Goal: Information Seeking & Learning: Learn about a topic

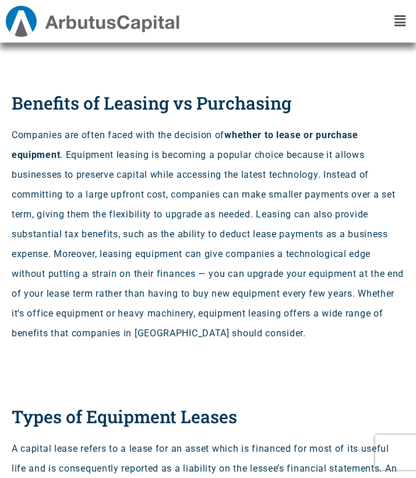
scroll to position [780, 0]
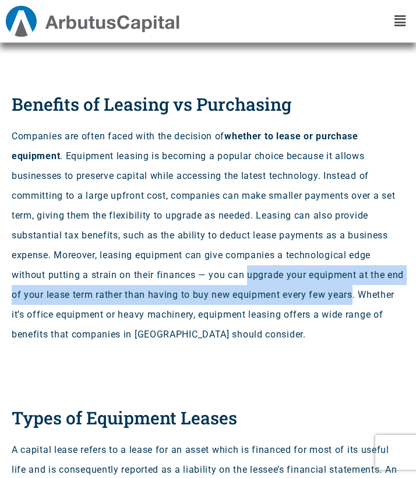
drag, startPoint x: 251, startPoint y: 277, endPoint x: 380, endPoint y: 295, distance: 130.5
click at [380, 295] on p "Companies are often faced with the decision of whether to lease or purchase equ…" at bounding box center [208, 235] width 393 height 218
click at [370, 295] on p "Companies are often faced with the decision of whether to lease or purchase equ…" at bounding box center [208, 235] width 393 height 218
drag, startPoint x: 383, startPoint y: 297, endPoint x: 252, endPoint y: 277, distance: 132.1
click at [252, 277] on p "Companies are often faced with the decision of whether to lease or purchase equ…" at bounding box center [208, 235] width 393 height 218
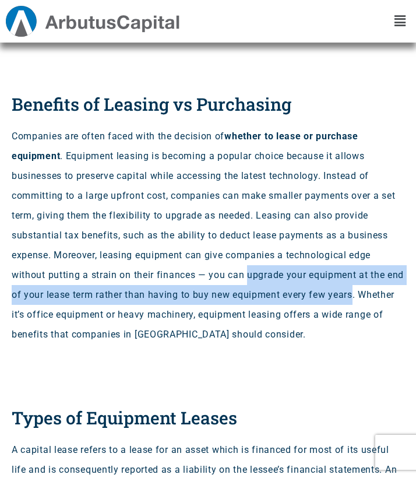
copy p "upgrade your equipment at the end of your lease term rather than having to buy …"
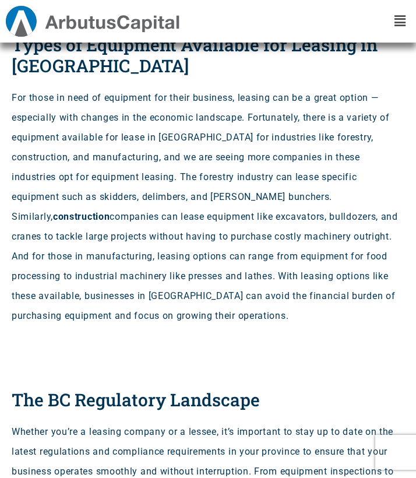
scroll to position [1505, 0]
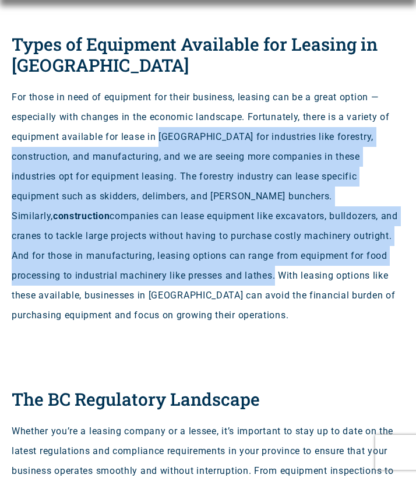
drag, startPoint x: 402, startPoint y: 283, endPoint x: 214, endPoint y: 274, distance: 188.4
click at [214, 274] on p "For those in need of equipment for their business, leasing can be a great optio…" at bounding box center [208, 206] width 393 height 238
copy p "British Columbia for industries like forestry, construction, and manufacturing,…"
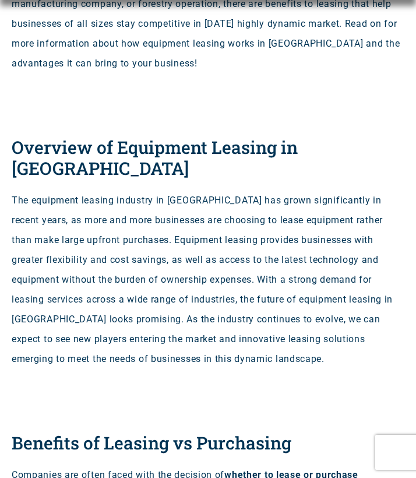
scroll to position [454, 0]
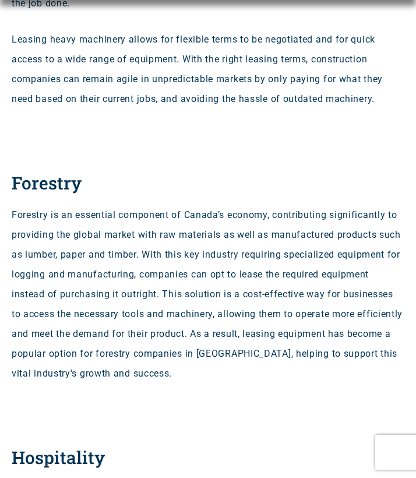
scroll to position [1131, 0]
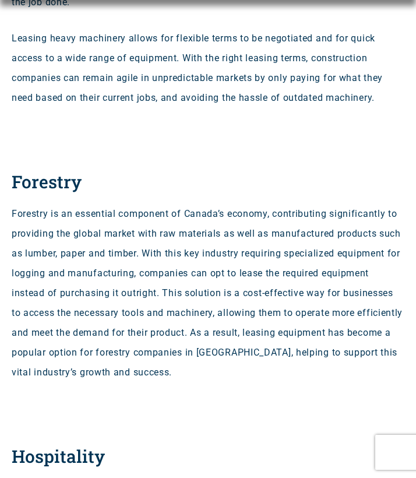
click at [111, 216] on p "Forestry is an essential component of Canada’s economy, contributing significan…" at bounding box center [208, 293] width 393 height 178
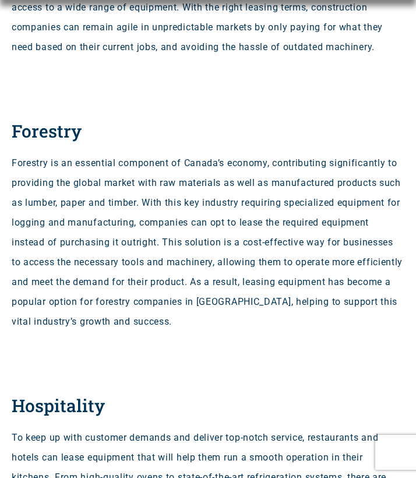
scroll to position [1200, 0]
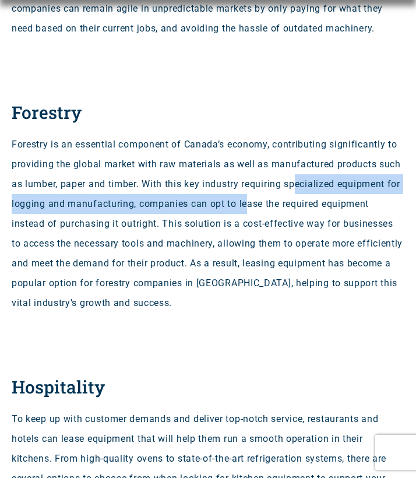
drag, startPoint x: 328, startPoint y: 185, endPoint x: 321, endPoint y: 199, distance: 15.4
click at [321, 199] on p "Forestry is an essential component of Canada’s economy, contributing significan…" at bounding box center [208, 224] width 393 height 178
click at [329, 237] on p "Forestry is an essential component of Canada’s economy, contributing significan…" at bounding box center [208, 224] width 393 height 178
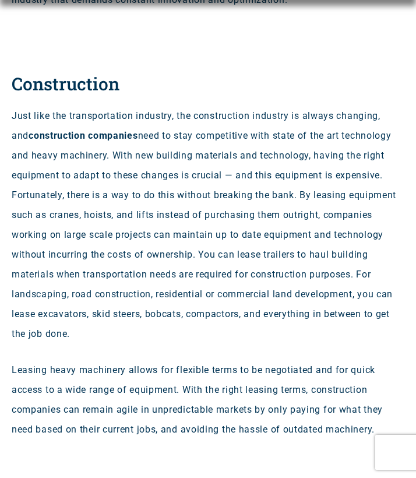
scroll to position [804, 0]
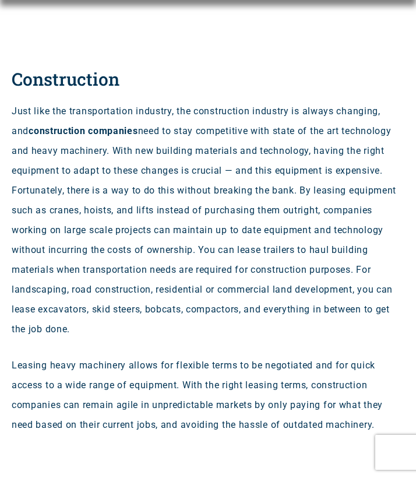
click at [184, 147] on p "Just like the transportation industry, the construction industry is always chan…" at bounding box center [208, 220] width 393 height 238
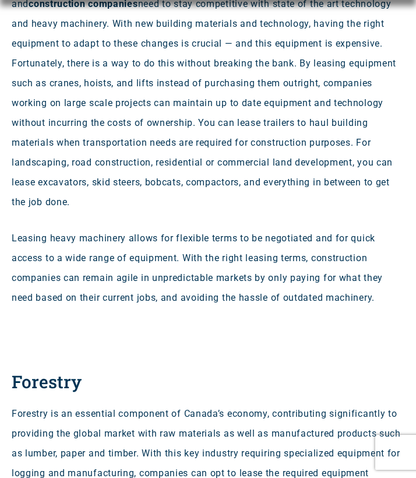
scroll to position [932, 0]
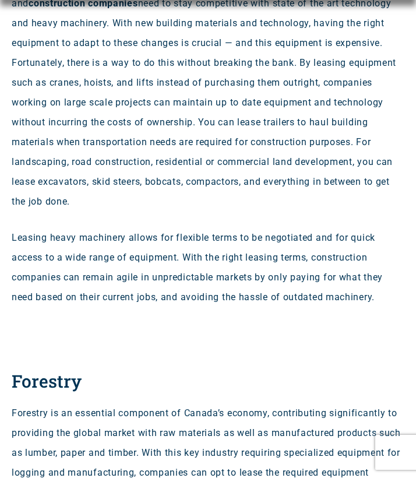
click at [272, 296] on span "Leasing heavy machinery allows for flexible terms to be negotiated and for quic…" at bounding box center [197, 267] width 371 height 71
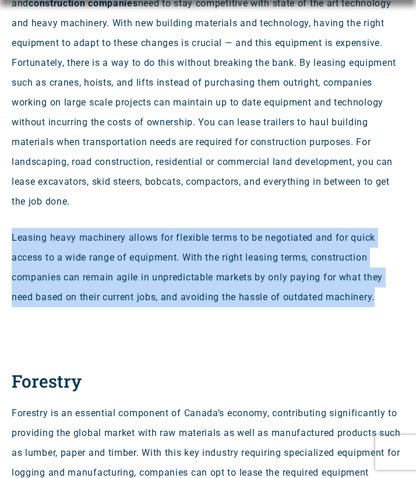
drag, startPoint x: 390, startPoint y: 299, endPoint x: 10, endPoint y: 234, distance: 384.8
click at [10, 234] on div "Construction Just like the transportation industry, the construction industry i…" at bounding box center [208, 133] width 416 height 430
copy span "Leasing heavy machinery allows for flexible terms to be negotiated and for quic…"
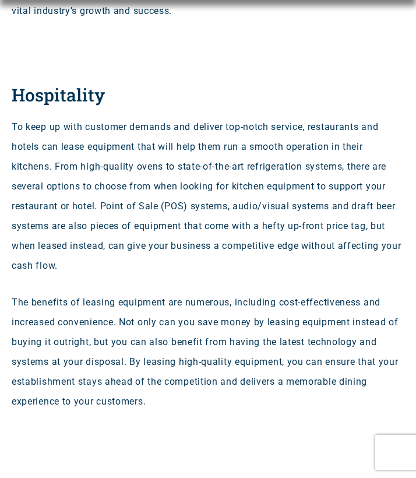
scroll to position [1498, 0]
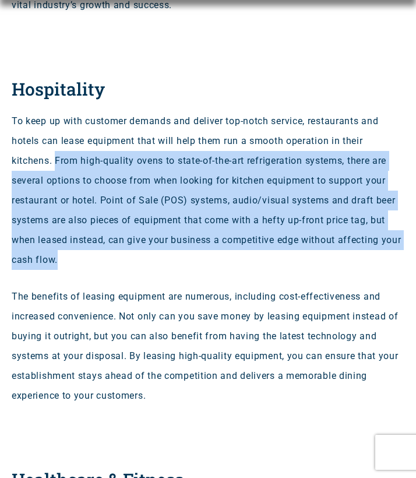
drag, startPoint x: 57, startPoint y: 161, endPoint x: 129, endPoint y: 252, distance: 116.6
click at [129, 252] on p "To keep up with customer demands and deliver top-notch service, restaurants and…" at bounding box center [208, 190] width 393 height 159
copy p "From high-quality ovens to state-of-the-art refrigeration systems, there are se…"
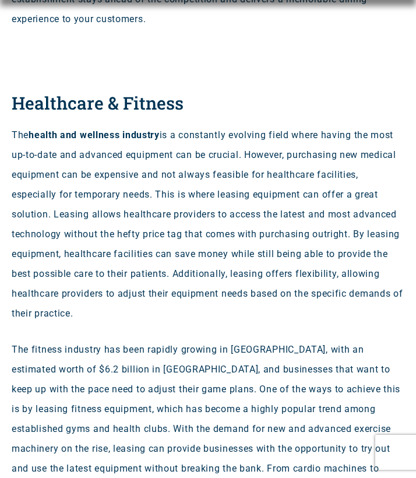
scroll to position [1875, 0]
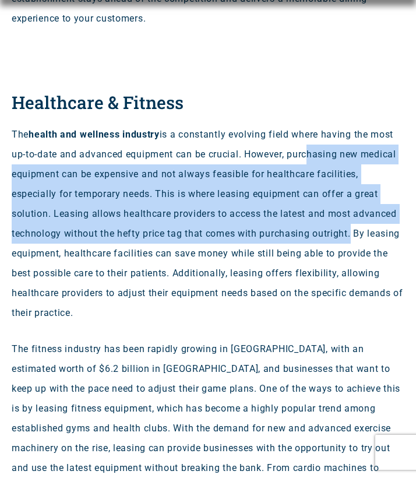
drag, startPoint x: 338, startPoint y: 154, endPoint x: 357, endPoint y: 233, distance: 80.9
click at [357, 233] on p "The health and wellness industry is a constantly evolving field where having th…" at bounding box center [208, 224] width 393 height 198
click at [323, 259] on p "The health and wellness industry is a constantly evolving field where having th…" at bounding box center [208, 224] width 393 height 198
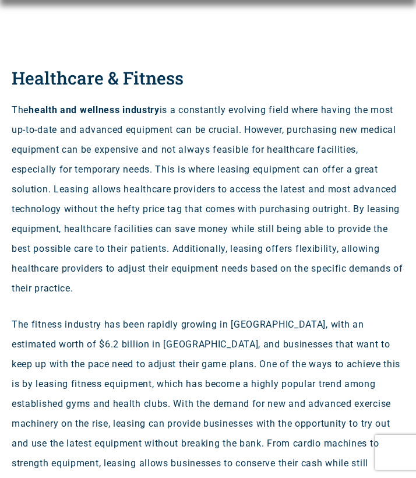
scroll to position [1904, 0]
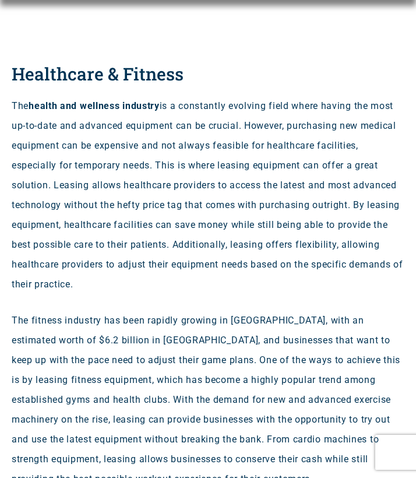
drag, startPoint x: 294, startPoint y: 244, endPoint x: 295, endPoint y: 277, distance: 33.2
click at [295, 277] on p "The health and wellness industry is a constantly evolving field where having th…" at bounding box center [208, 195] width 393 height 198
click at [295, 301] on div "The health and wellness industry is a constantly evolving field where having th…" at bounding box center [208, 448] width 393 height 704
drag, startPoint x: 289, startPoint y: 244, endPoint x: 303, endPoint y: 273, distance: 32.8
click at [303, 273] on p "The health and wellness industry is a constantly evolving field where having th…" at bounding box center [208, 195] width 393 height 198
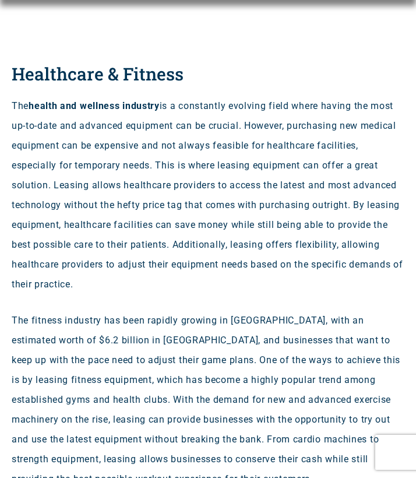
copy p "leasing offers flexibility, allowing healthcare providers to adjust their equip…"
click at [350, 333] on p "The fitness industry has been rapidly growing in [GEOGRAPHIC_DATA], with an est…" at bounding box center [208, 400] width 393 height 178
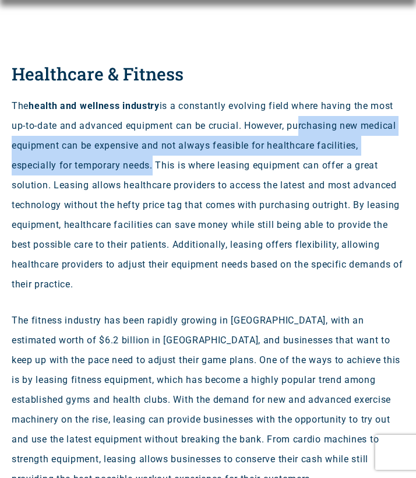
drag, startPoint x: 329, startPoint y: 122, endPoint x: 154, endPoint y: 165, distance: 180.1
click at [154, 165] on p "The health and wellness industry is a constantly evolving field where having th…" at bounding box center [208, 195] width 393 height 198
copy p "urchasing new medical equipment can be expensive and not always feasible for he…"
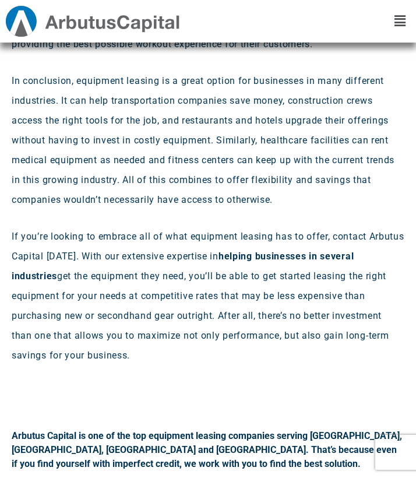
scroll to position [2338, 0]
